Goal: Use online tool/utility: Utilize a website feature to perform a specific function

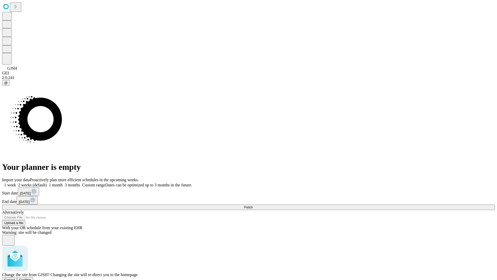
click at [31, 278] on span "Confirm" at bounding box center [25, 280] width 12 height 4
click at [16, 183] on label "1 week" at bounding box center [9, 185] width 14 height 4
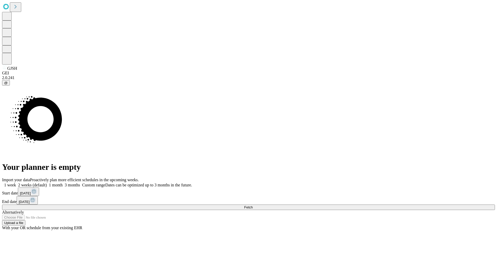
click at [253, 205] on span "Fetch" at bounding box center [248, 207] width 9 height 4
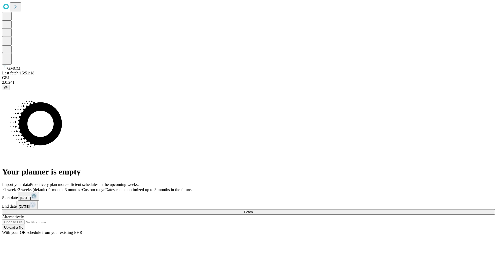
click at [16, 187] on label "1 week" at bounding box center [9, 189] width 14 height 4
click at [253, 210] on span "Fetch" at bounding box center [248, 212] width 9 height 4
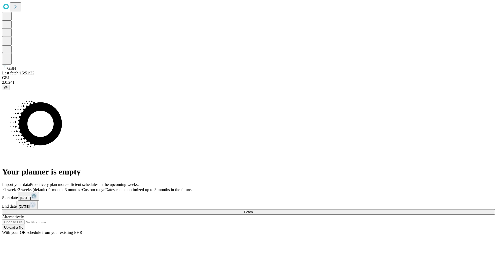
click at [16, 187] on label "1 week" at bounding box center [9, 189] width 14 height 4
click at [253, 210] on span "Fetch" at bounding box center [248, 212] width 9 height 4
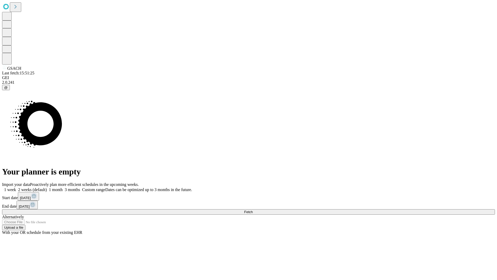
click at [16, 187] on label "1 week" at bounding box center [9, 189] width 14 height 4
click at [253, 210] on span "Fetch" at bounding box center [248, 212] width 9 height 4
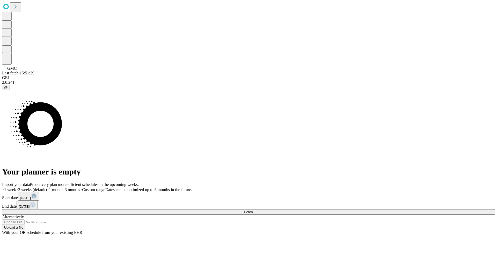
click at [253, 210] on span "Fetch" at bounding box center [248, 212] width 9 height 4
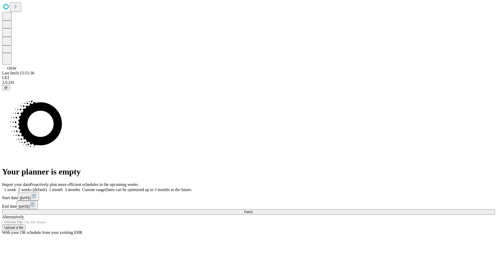
click at [16, 187] on label "1 week" at bounding box center [9, 189] width 14 height 4
click at [253, 210] on span "Fetch" at bounding box center [248, 212] width 9 height 4
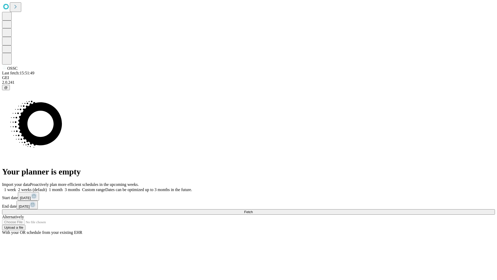
click at [16, 187] on label "1 week" at bounding box center [9, 189] width 14 height 4
click at [253, 210] on span "Fetch" at bounding box center [248, 212] width 9 height 4
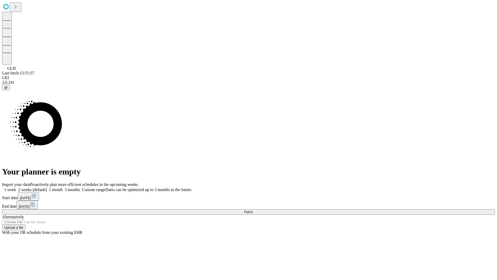
click at [16, 187] on label "1 week" at bounding box center [9, 189] width 14 height 4
click at [253, 210] on span "Fetch" at bounding box center [248, 212] width 9 height 4
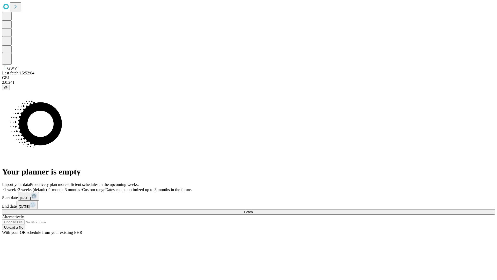
click at [16, 187] on label "1 week" at bounding box center [9, 189] width 14 height 4
click at [253, 210] on span "Fetch" at bounding box center [248, 212] width 9 height 4
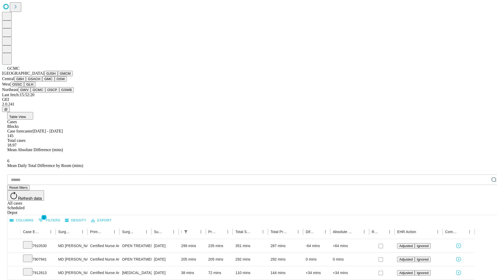
click at [45, 92] on button "OSCP" at bounding box center [52, 89] width 14 height 5
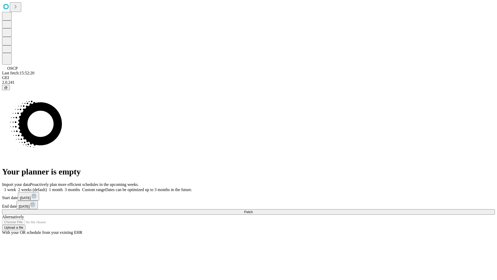
click at [16, 187] on label "1 week" at bounding box center [9, 189] width 14 height 4
click at [253, 210] on span "Fetch" at bounding box center [248, 212] width 9 height 4
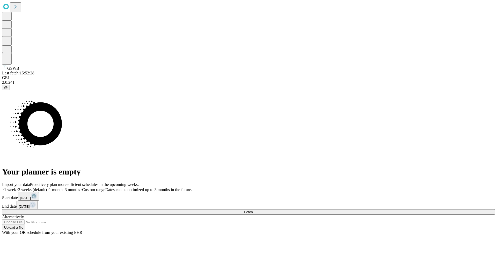
click at [16, 187] on label "1 week" at bounding box center [9, 189] width 14 height 4
click at [253, 210] on span "Fetch" at bounding box center [248, 212] width 9 height 4
